Goal: Find contact information: Find contact information

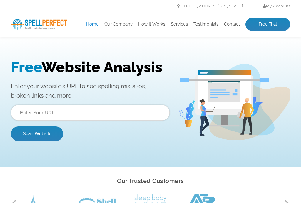
click at [121, 24] on link "Our Company" at bounding box center [118, 24] width 28 height 6
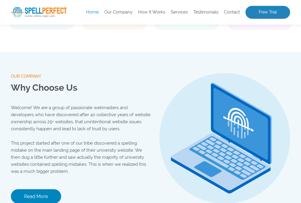
scroll to position [524, 0]
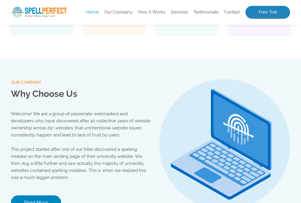
click at [153, 14] on link "How It Works" at bounding box center [151, 12] width 27 height 6
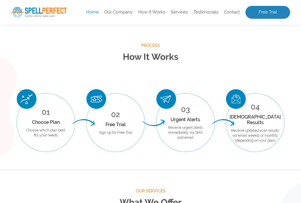
scroll to position [198, 0]
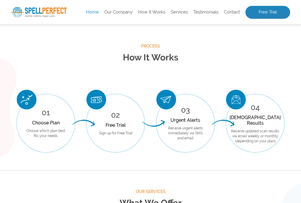
click at [176, 14] on link "Services" at bounding box center [179, 12] width 17 height 6
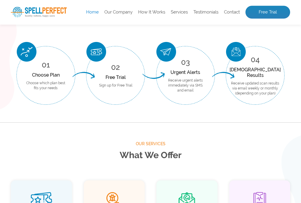
scroll to position [246, 0]
click at [184, 13] on link "Services" at bounding box center [179, 12] width 17 height 6
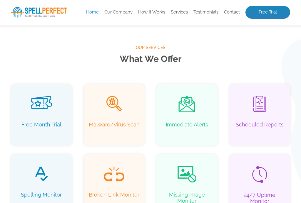
scroll to position [344, 0]
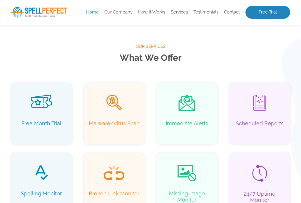
click at [208, 14] on link "Testimonials" at bounding box center [205, 12] width 25 height 6
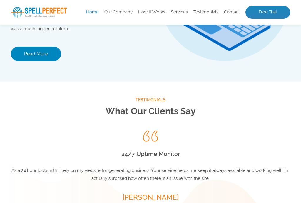
scroll to position [729, 0]
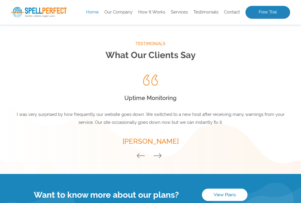
click at [234, 11] on link "Contact" at bounding box center [232, 12] width 16 height 6
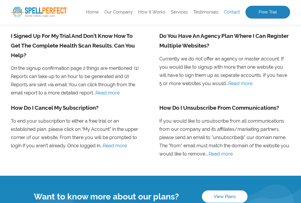
scroll to position [467, 0]
